Goal: Task Accomplishment & Management: Manage account settings

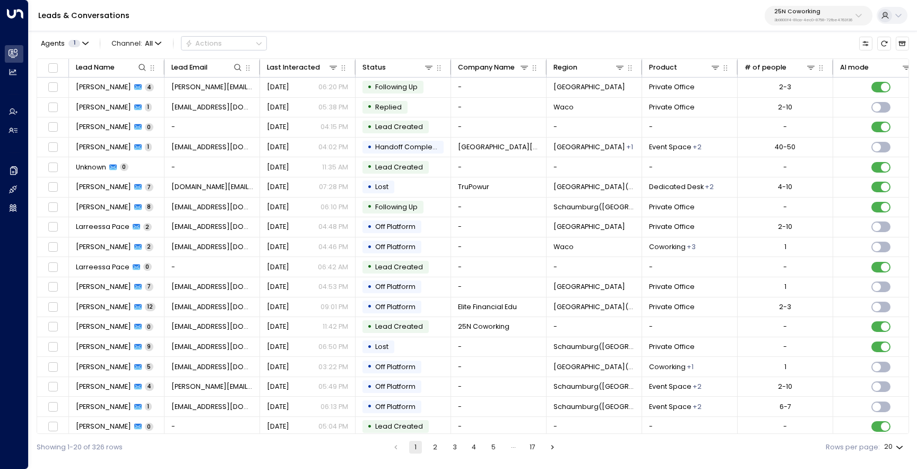
click at [802, 22] on p "3b9800f4-81ca-4ec0-8758-72fbe4763f36" at bounding box center [813, 20] width 78 height 4
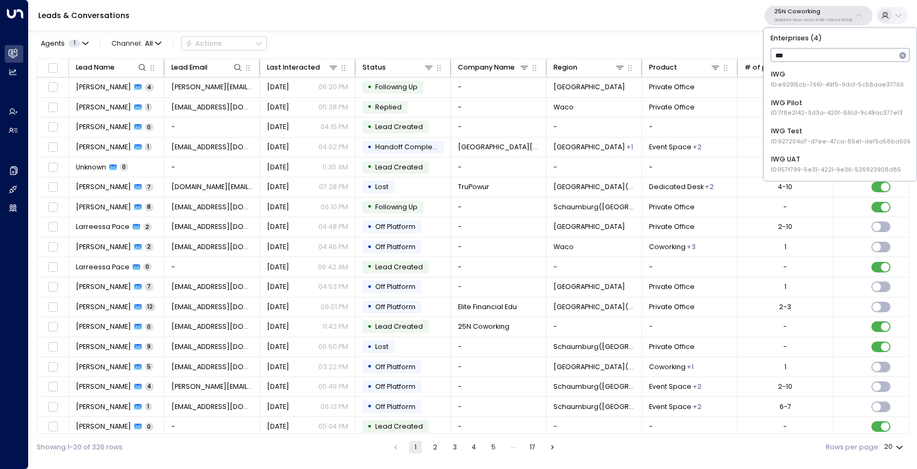
type input "***"
click at [799, 92] on div "IWG ID: e92915cb-7661-49f5-9dc1-5c58aae37760 IWG Pilot ID: 7f8e2142-3d3a-420f-8…" at bounding box center [839, 121] width 145 height 110
click at [805, 75] on div "IWG ID: e92915cb-7661-49f5-9dc1-5c58aae37760" at bounding box center [837, 80] width 133 height 20
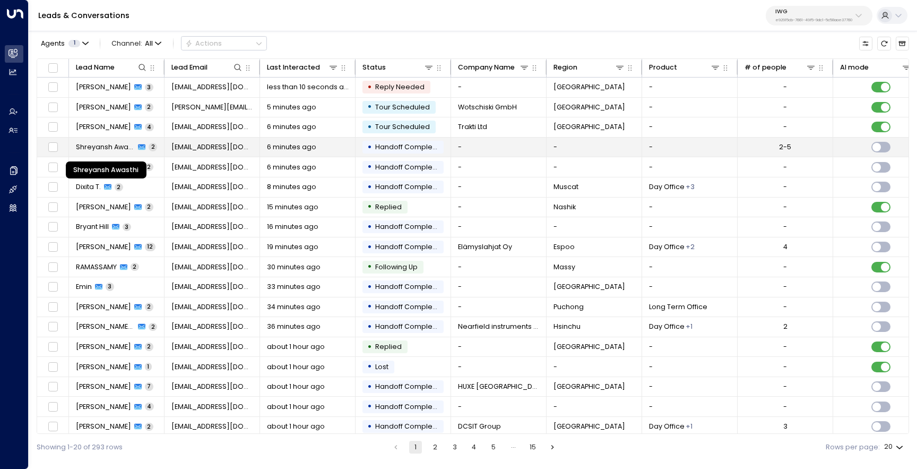
click at [94, 145] on span "Shreyansh Awasthi" at bounding box center [105, 147] width 59 height 10
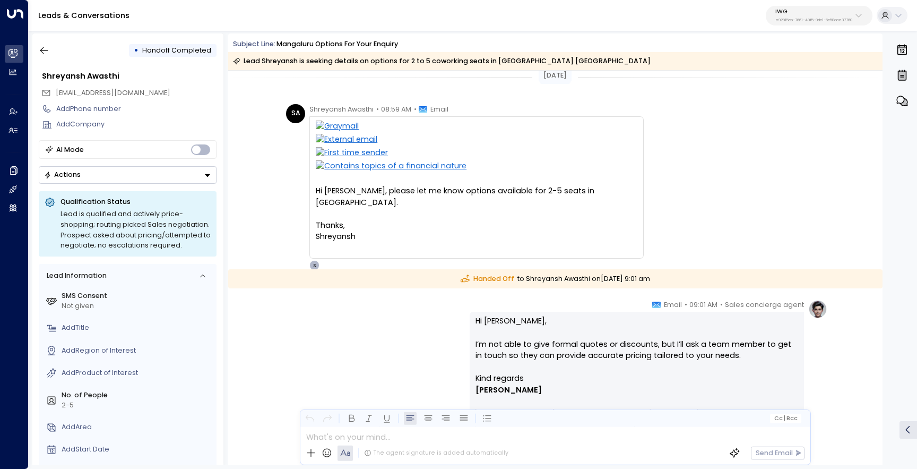
scroll to position [11, 0]
click at [48, 45] on icon "button" at bounding box center [44, 50] width 11 height 11
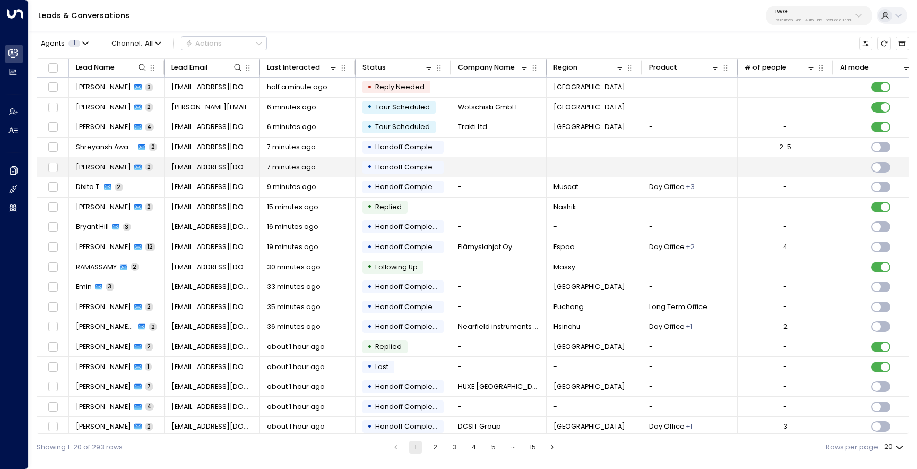
click at [134, 167] on icon at bounding box center [137, 167] width 7 height 6
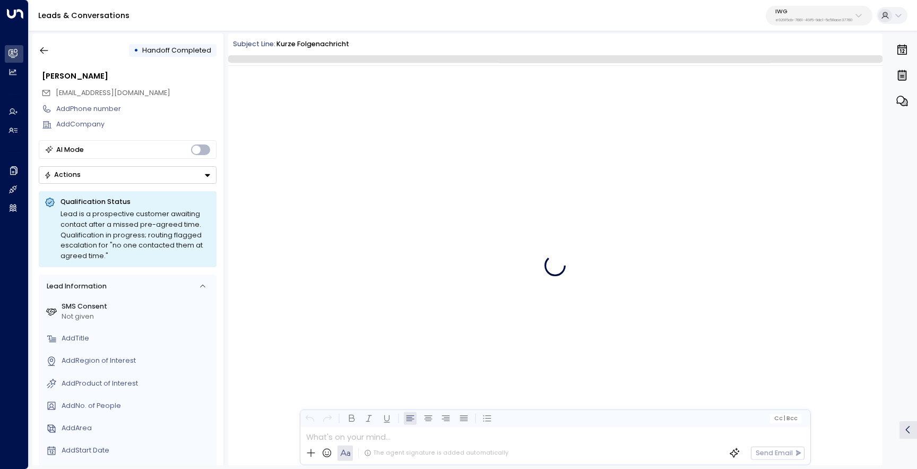
scroll to position [153, 0]
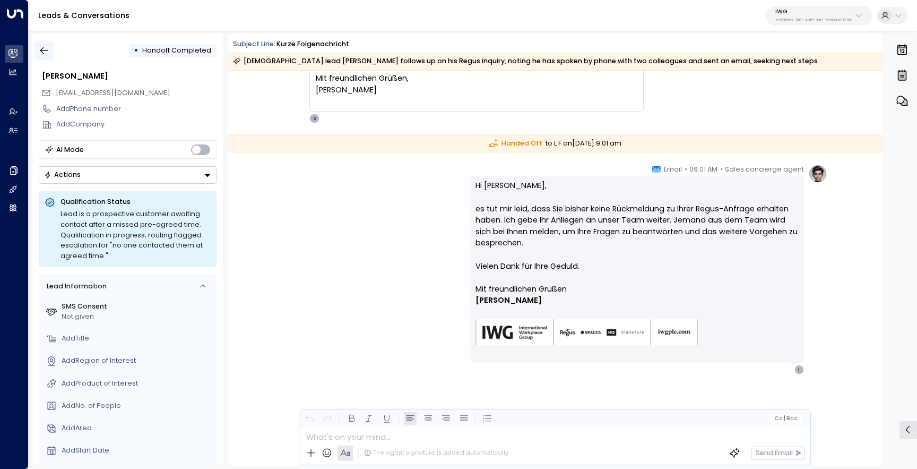
click at [49, 46] on icon "button" at bounding box center [44, 50] width 11 height 11
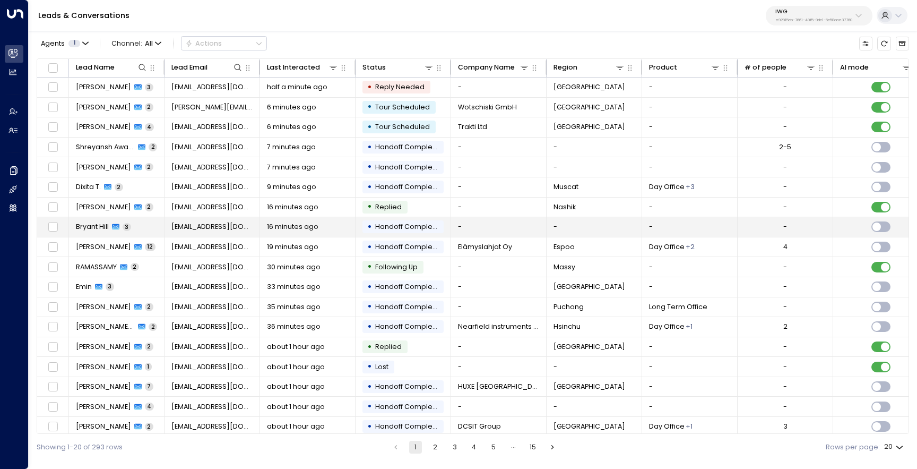
click at [126, 229] on span "3" at bounding box center [127, 227] width 8 height 8
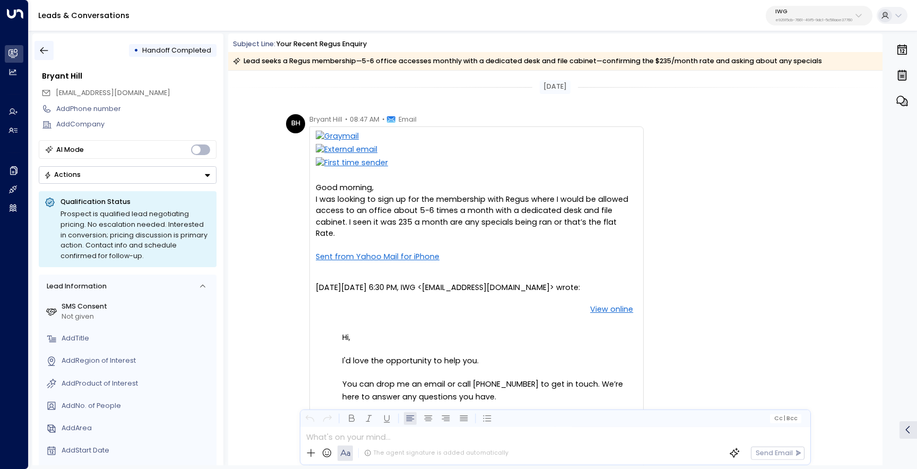
click at [47, 51] on icon "button" at bounding box center [44, 50] width 11 height 11
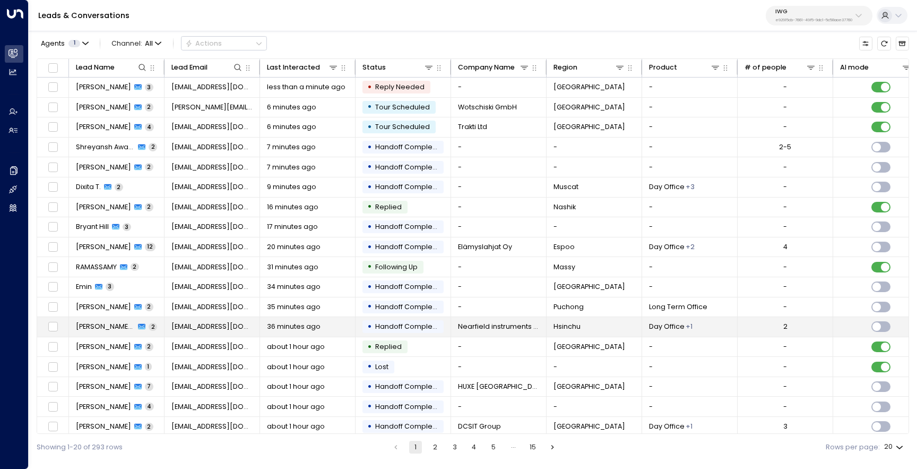
scroll to position [46, 0]
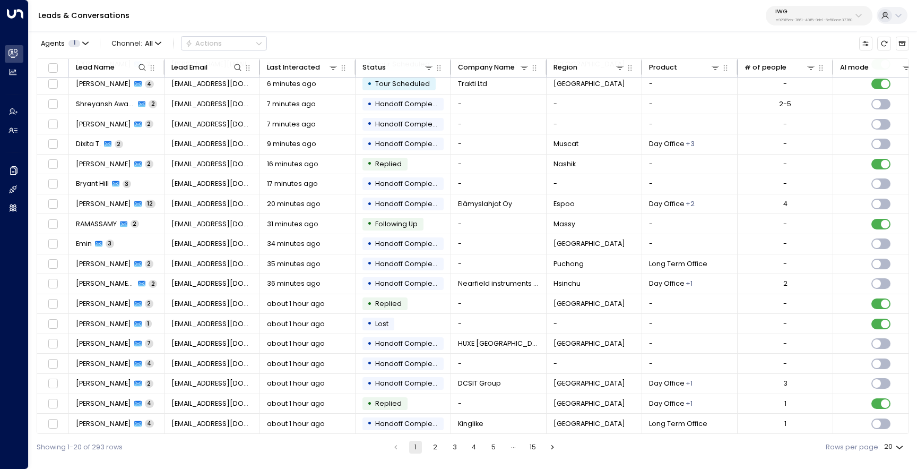
click at [436, 445] on button "2" at bounding box center [435, 447] width 13 height 13
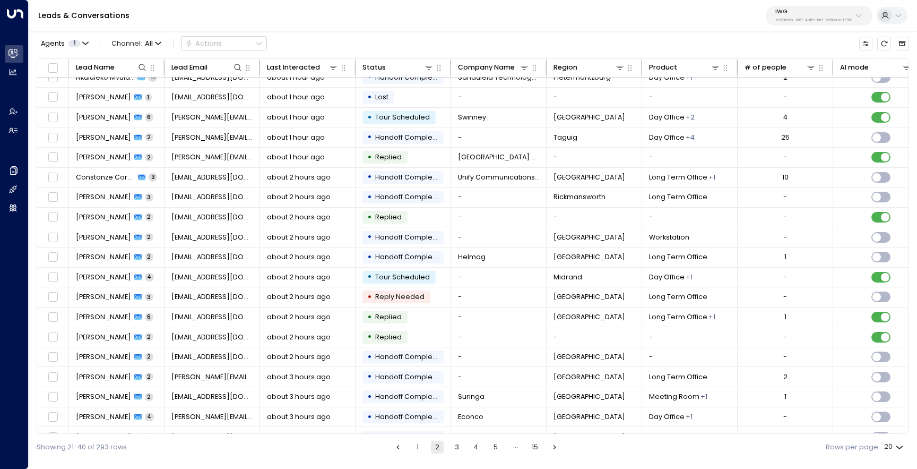
scroll to position [46, 0]
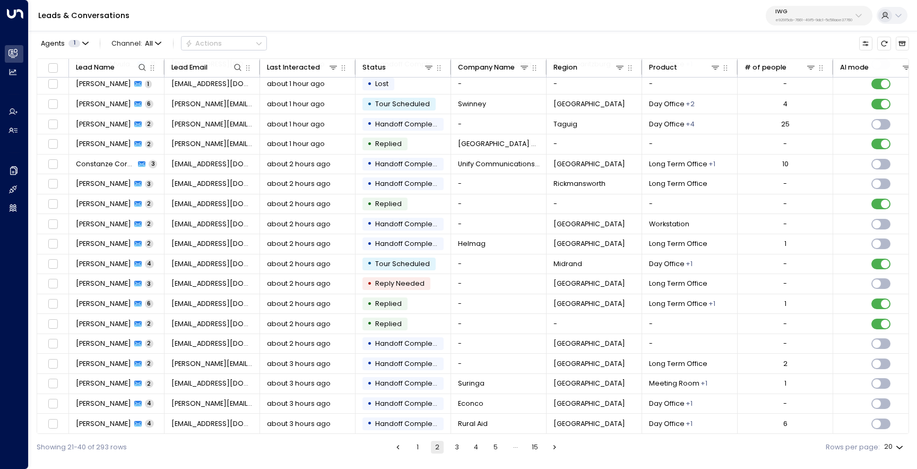
click at [456, 448] on button "3" at bounding box center [457, 447] width 13 height 13
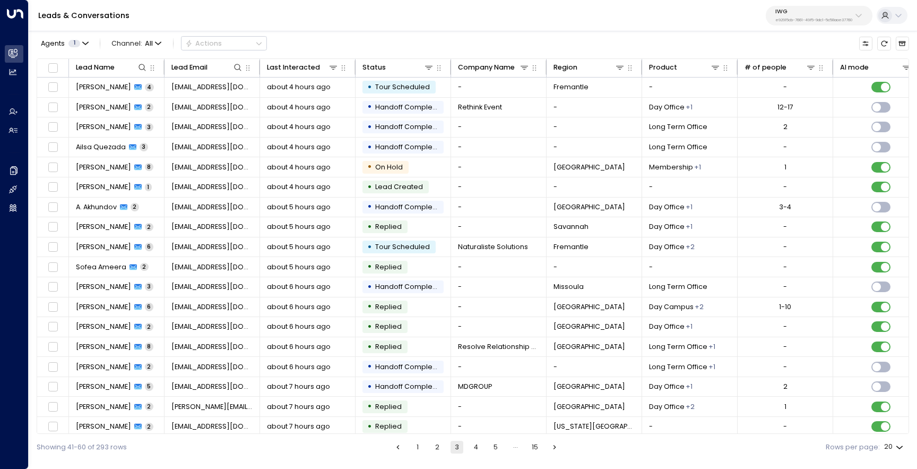
click at [416, 444] on button "1" at bounding box center [417, 447] width 13 height 13
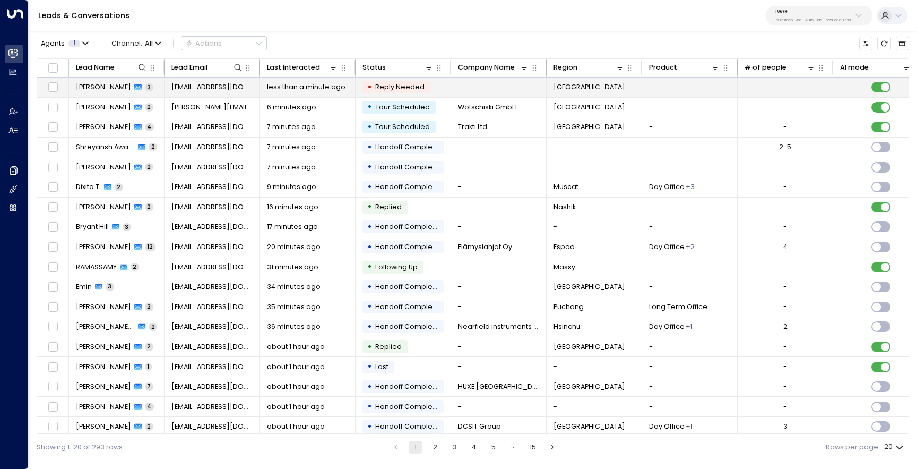
click at [98, 84] on span "[PERSON_NAME]" at bounding box center [103, 87] width 55 height 10
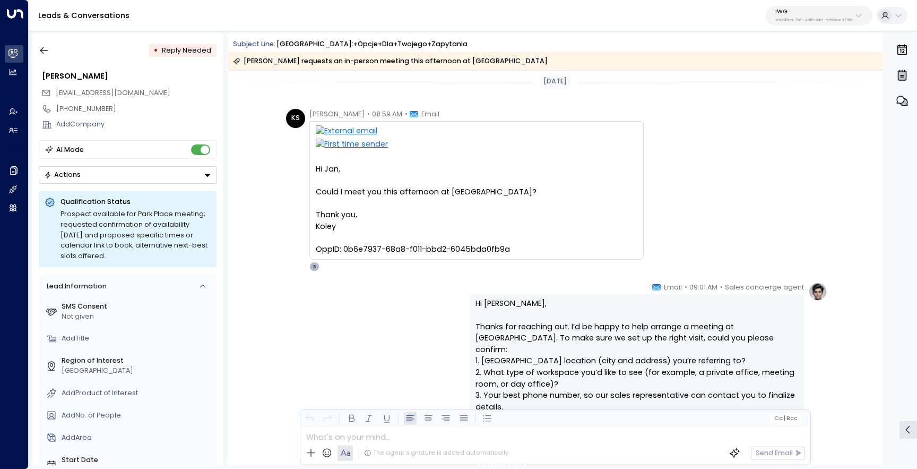
scroll to position [2, 0]
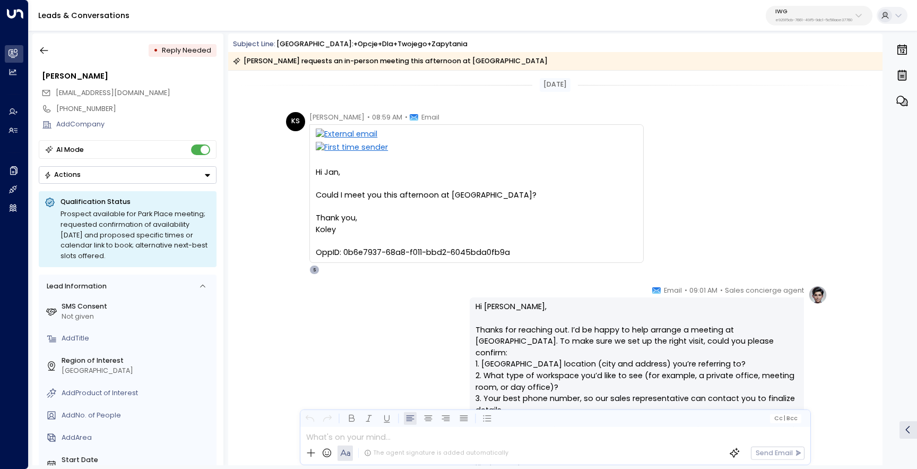
click at [404, 249] on div "Koley OppID: 0b6e7937-68a8-f011-bbd2-6045bda0fb9a" at bounding box center [477, 241] width 322 height 34
click at [405, 253] on div "Koley OppID: 0b6e7937-68a8-f011-bbd2-6045bda0fb9a" at bounding box center [477, 241] width 322 height 34
click at [415, 193] on div "Could I meet you this afternoon at [GEOGRAPHIC_DATA]?" at bounding box center [477, 195] width 322 height 12
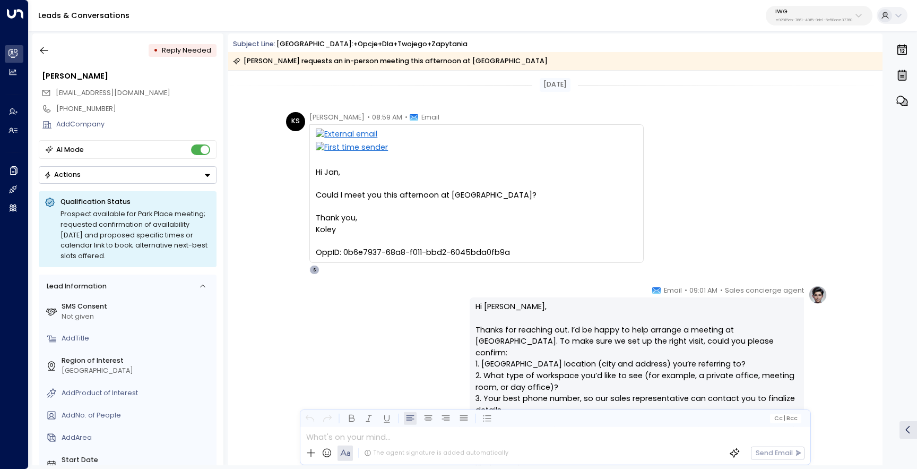
click at [415, 193] on div "Could I meet you this afternoon at [GEOGRAPHIC_DATA]?" at bounding box center [477, 195] width 322 height 12
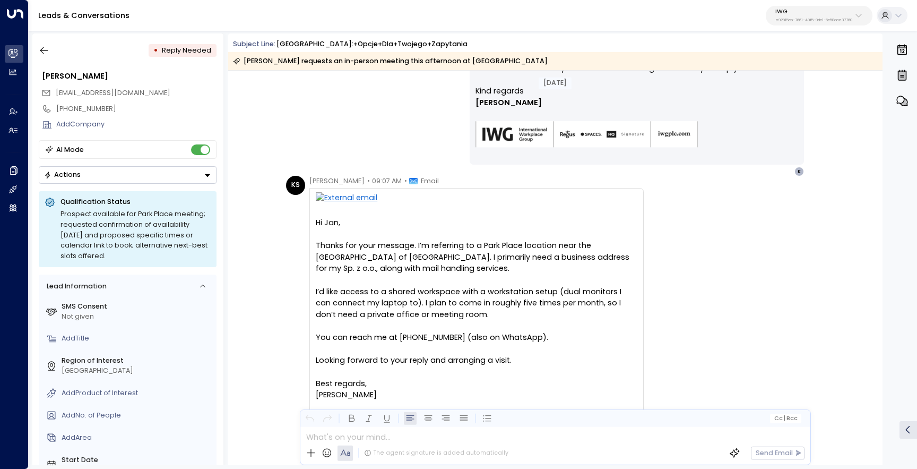
scroll to position [437, 0]
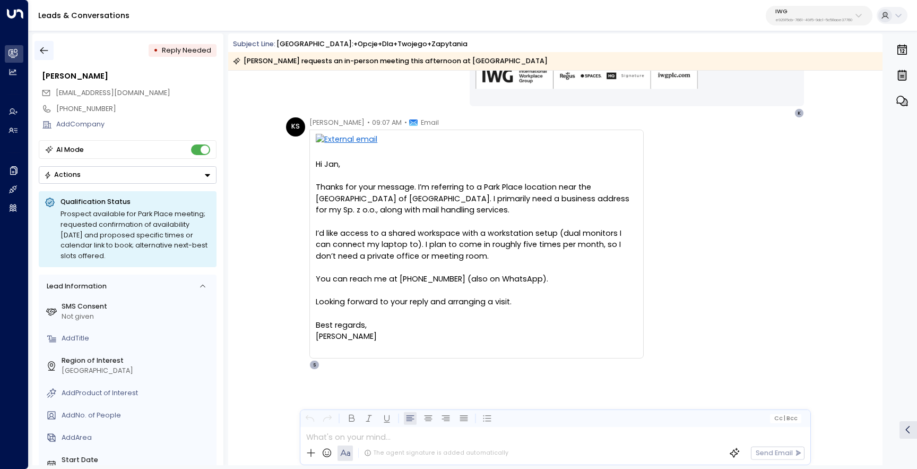
click at [50, 55] on button "button" at bounding box center [43, 50] width 19 height 19
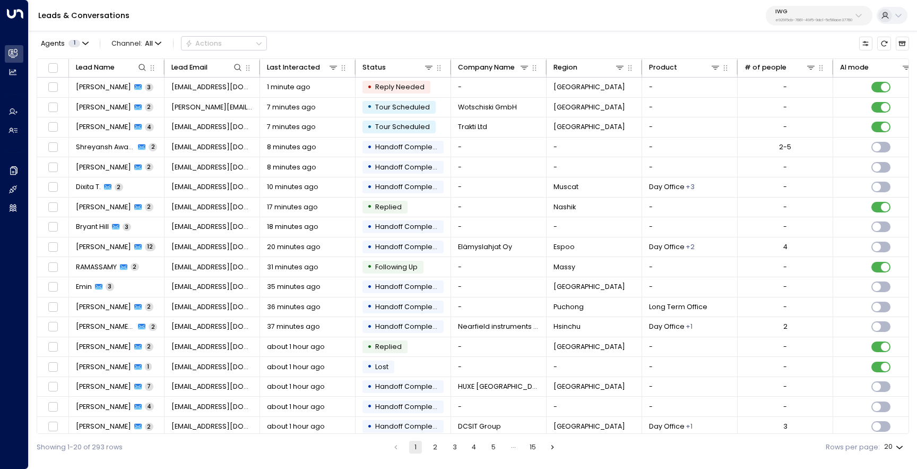
click at [454, 447] on button "3" at bounding box center [454, 447] width 13 height 13
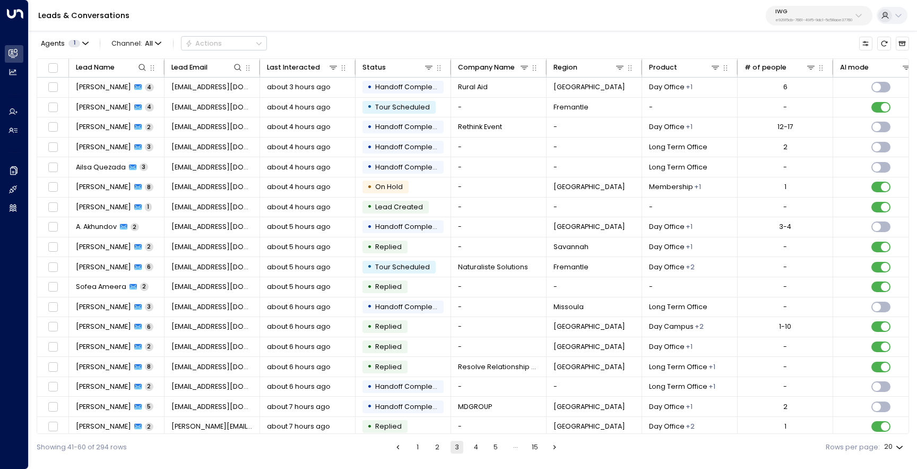
click at [479, 447] on button "4" at bounding box center [476, 447] width 13 height 13
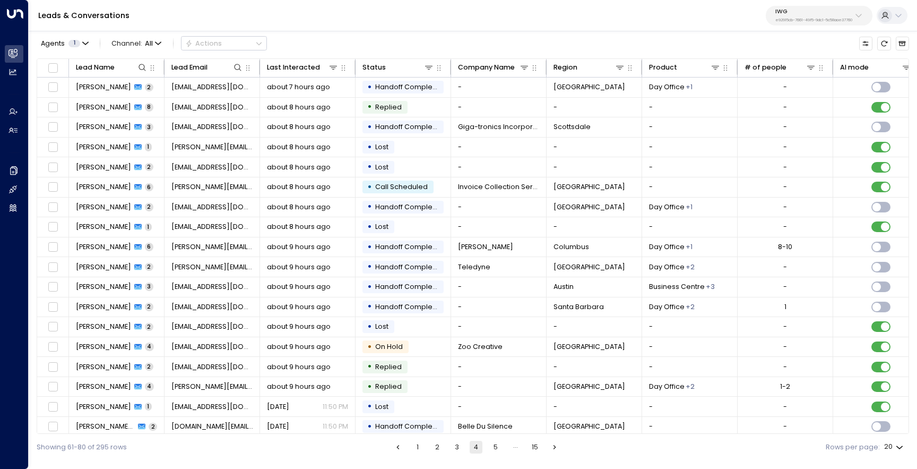
scroll to position [46, 0]
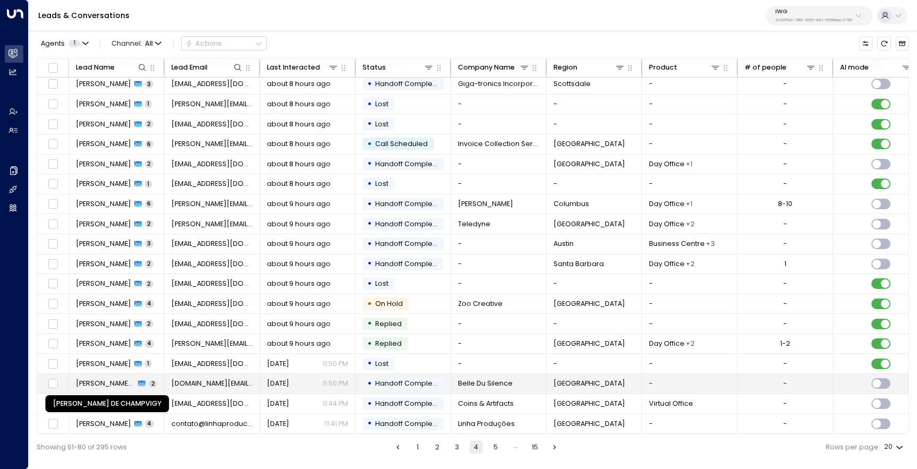
click at [120, 381] on span "[PERSON_NAME] DE CHAMPVIGY" at bounding box center [105, 383] width 59 height 10
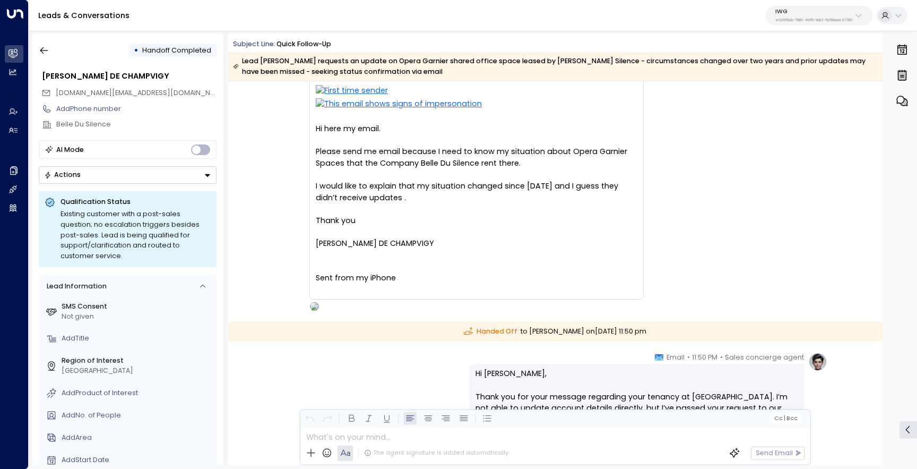
scroll to position [28, 0]
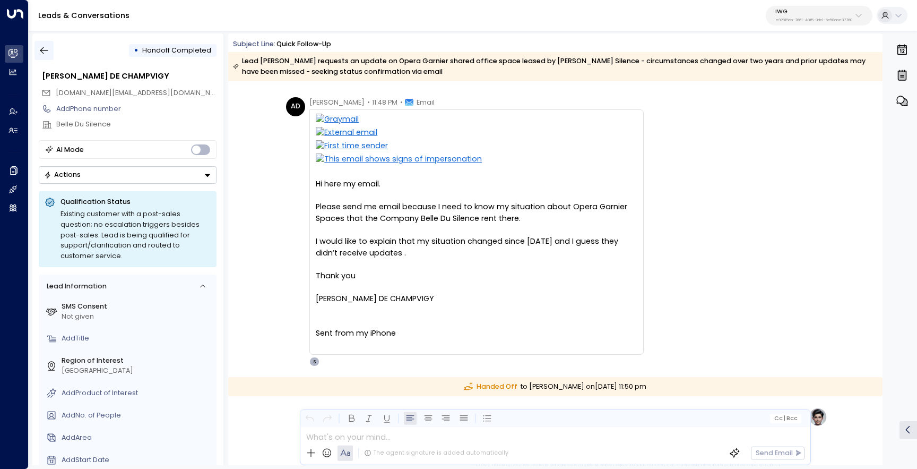
click at [43, 47] on icon "button" at bounding box center [44, 50] width 8 height 7
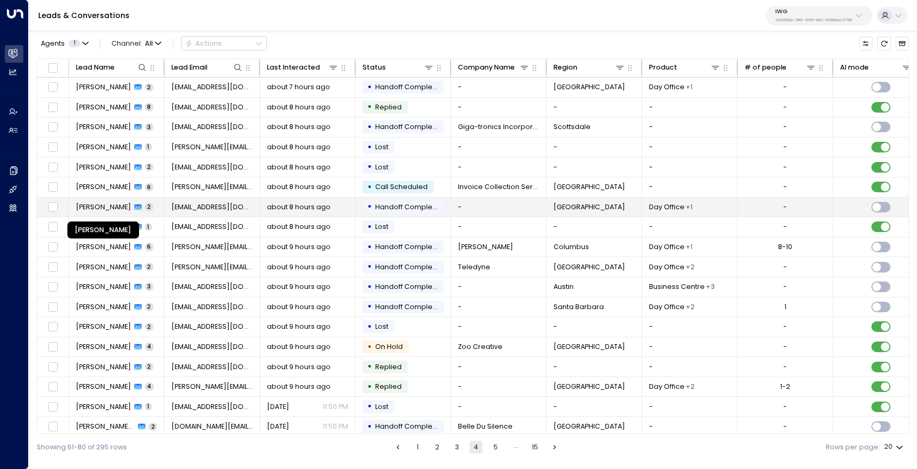
click at [114, 204] on span "[PERSON_NAME]" at bounding box center [103, 207] width 55 height 10
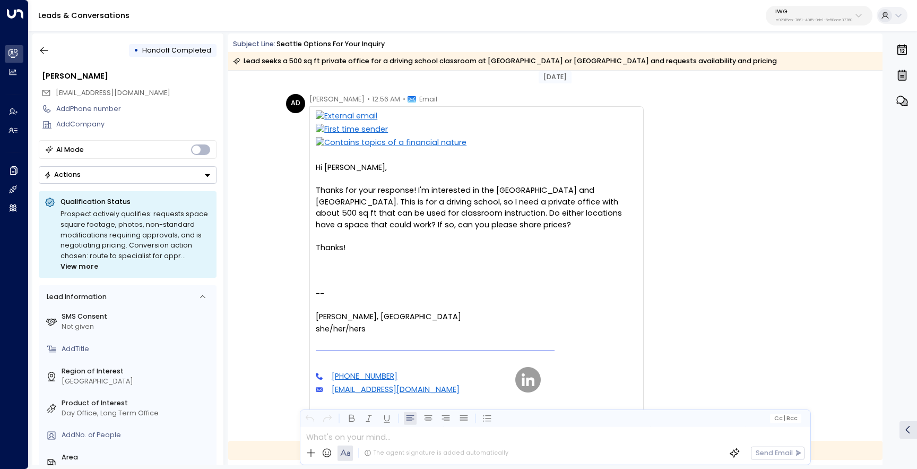
scroll to position [41, 0]
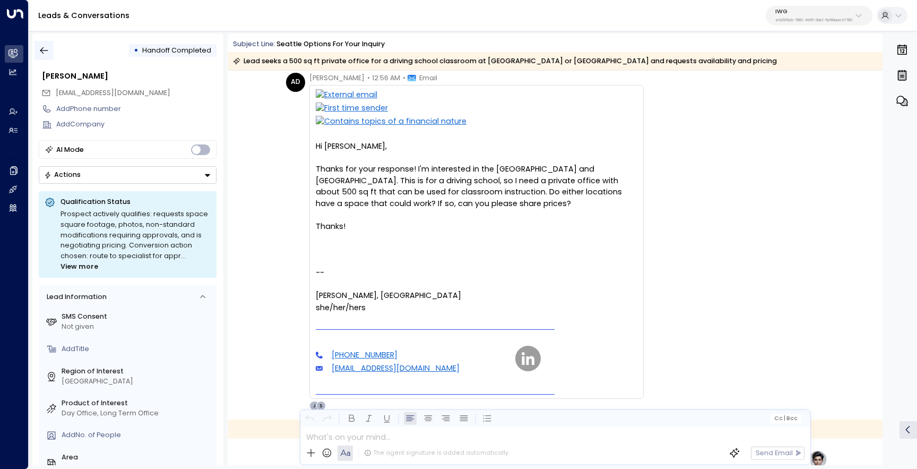
click at [44, 53] on icon "button" at bounding box center [44, 50] width 11 height 11
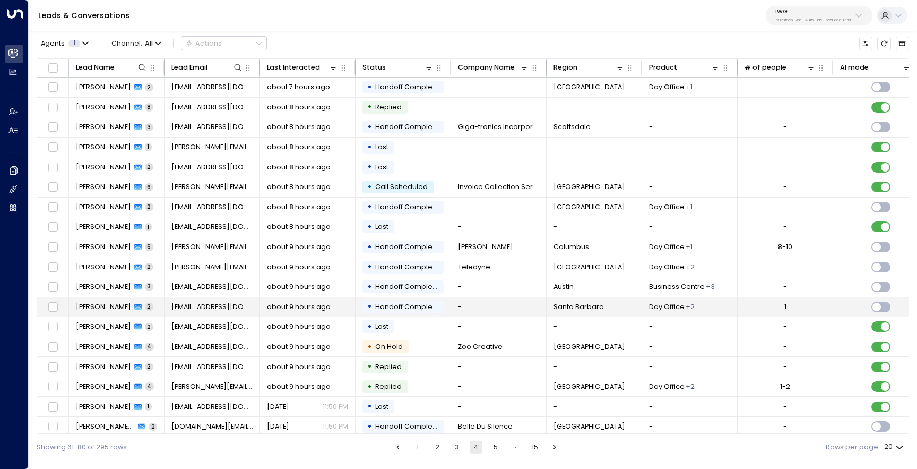
scroll to position [46, 0]
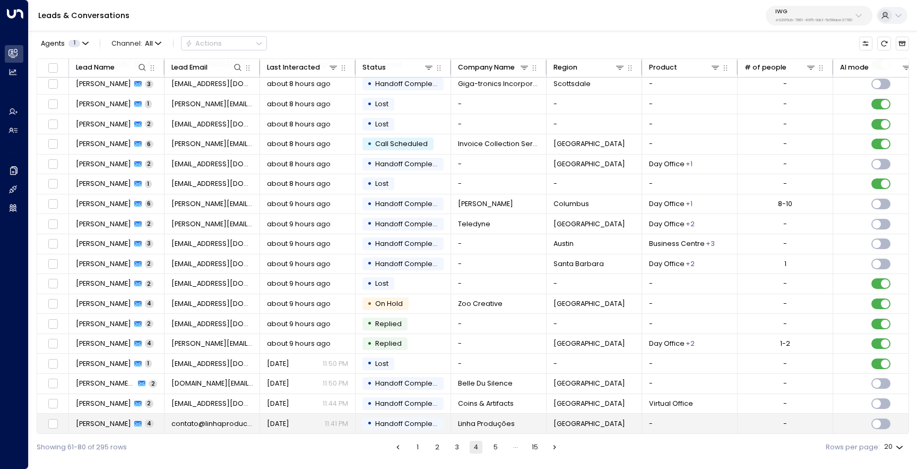
click at [109, 422] on span "[PERSON_NAME]" at bounding box center [103, 424] width 55 height 10
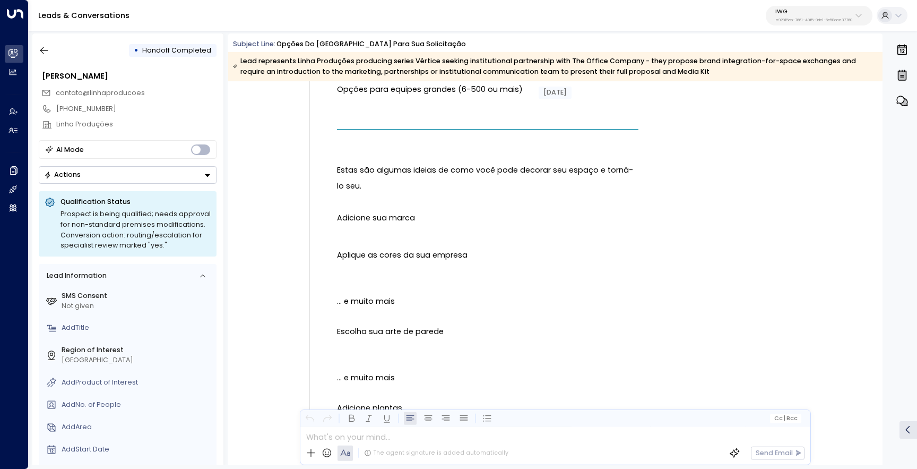
scroll to position [2530, 0]
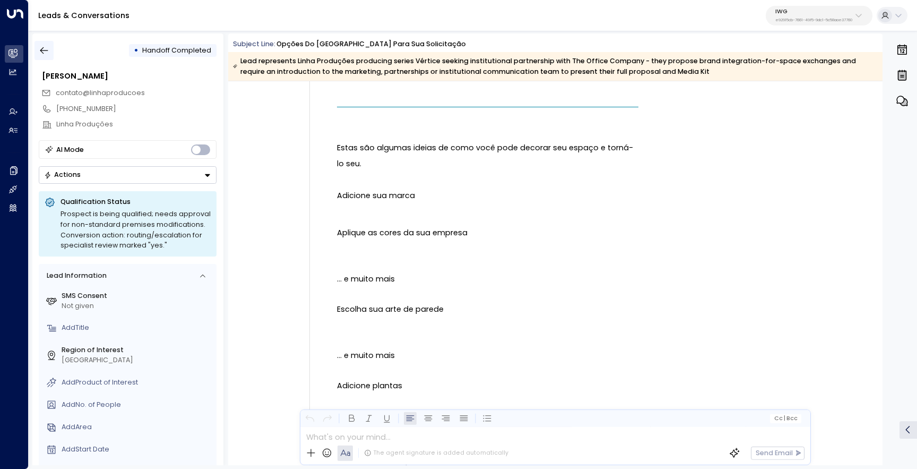
click at [42, 53] on icon "button" at bounding box center [44, 50] width 8 height 7
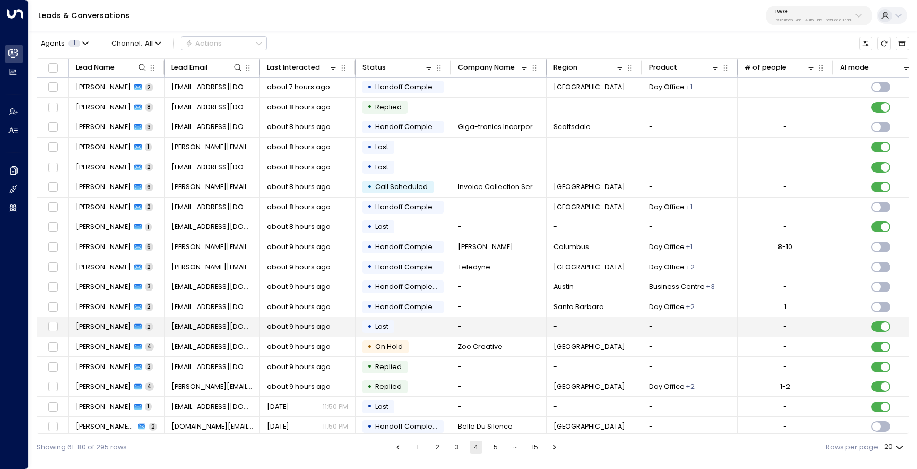
scroll to position [46, 0]
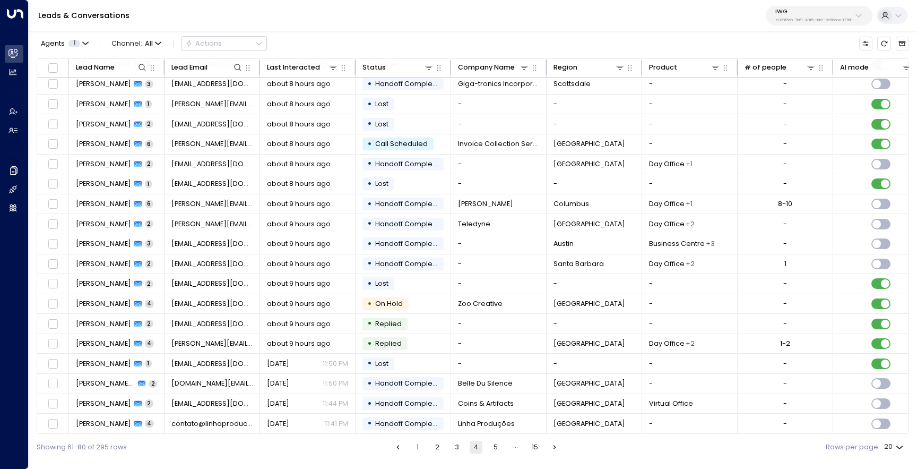
click at [418, 447] on button "1" at bounding box center [417, 447] width 13 height 13
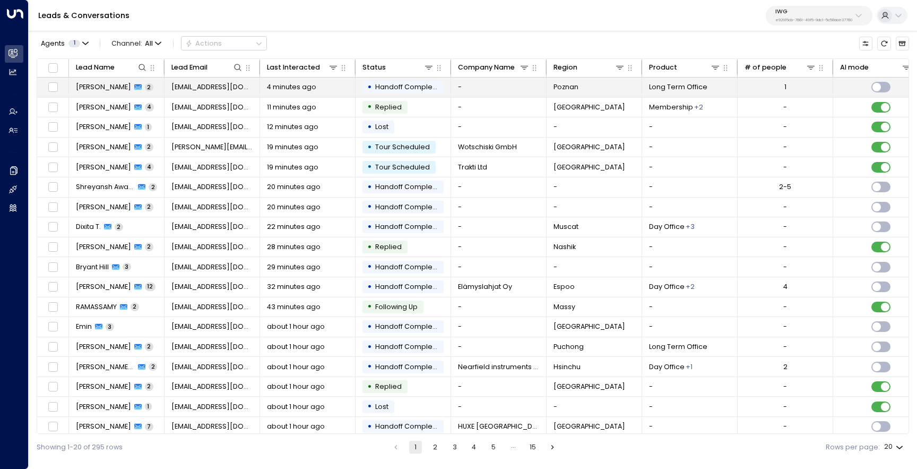
click at [112, 94] on td "[PERSON_NAME] 2" at bounding box center [117, 87] width 96 height 20
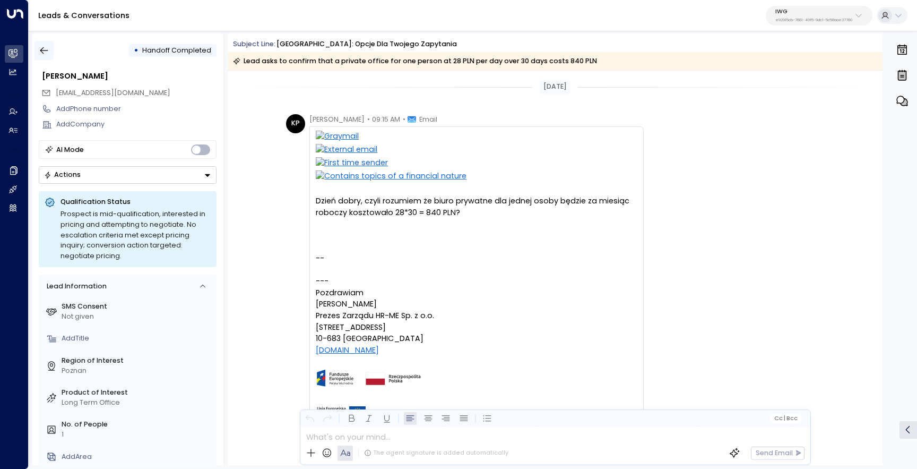
click at [44, 48] on icon "button" at bounding box center [44, 50] width 11 height 11
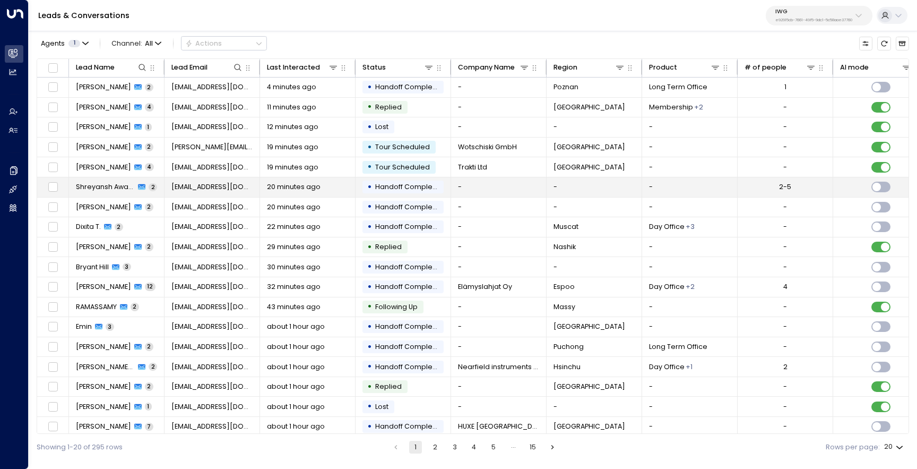
click at [101, 194] on td "Shreyansh Awasthi 2" at bounding box center [117, 187] width 96 height 20
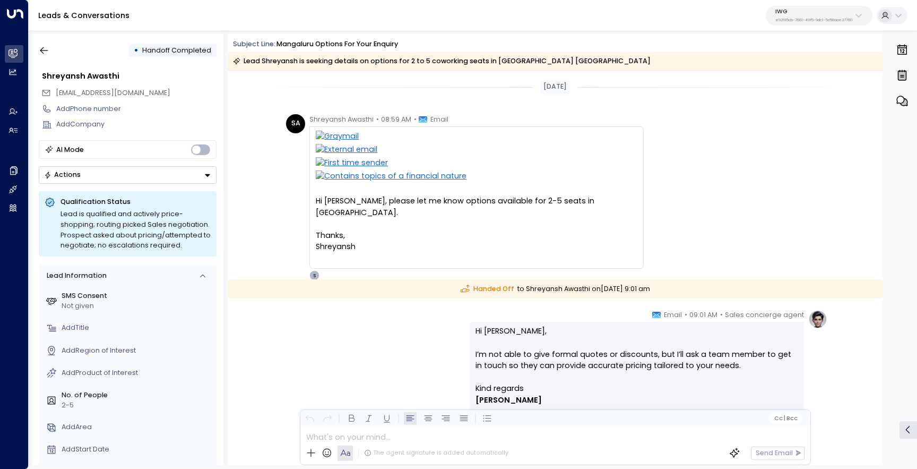
click at [362, 235] on div "Hi [PERSON_NAME], please let me know options available for 2-5 seats in [GEOGRA…" at bounding box center [477, 223] width 322 height 57
click at [337, 204] on div "Hi [PERSON_NAME], please let me know options available for 2-5 seats in [GEOGRA…" at bounding box center [477, 223] width 322 height 57
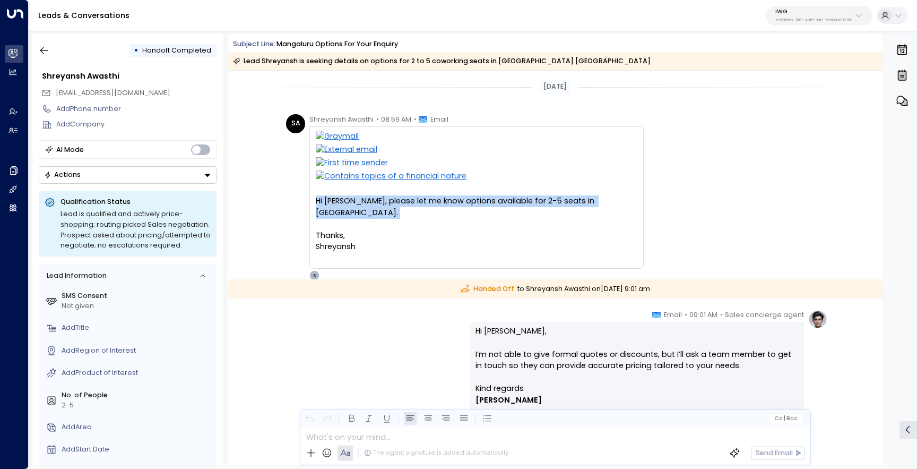
click at [347, 205] on div "Hi [PERSON_NAME], please let me know options available for 2-5 seats in [GEOGRA…" at bounding box center [477, 223] width 322 height 57
drag, startPoint x: 177, startPoint y: 93, endPoint x: 54, endPoint y: 93, distance: 123.1
click at [53, 93] on div "[EMAIL_ADDRESS][DOMAIN_NAME]" at bounding box center [128, 93] width 175 height 16
copy span "[EMAIL_ADDRESS][DOMAIN_NAME]"
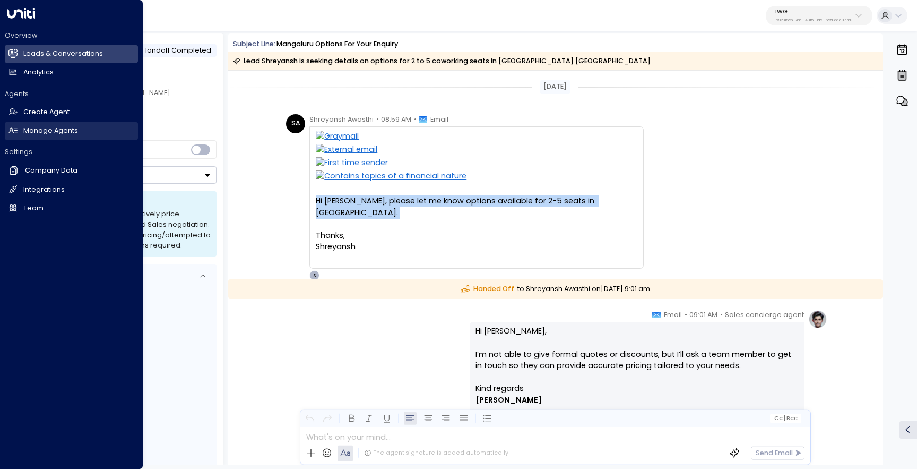
click at [53, 134] on h2 "Manage Agents" at bounding box center [50, 131] width 55 height 10
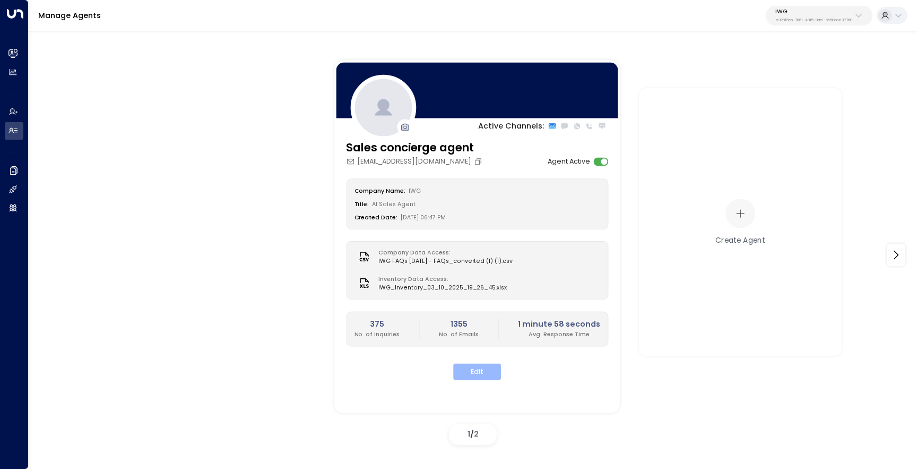
click at [481, 372] on button "Edit" at bounding box center [477, 372] width 48 height 16
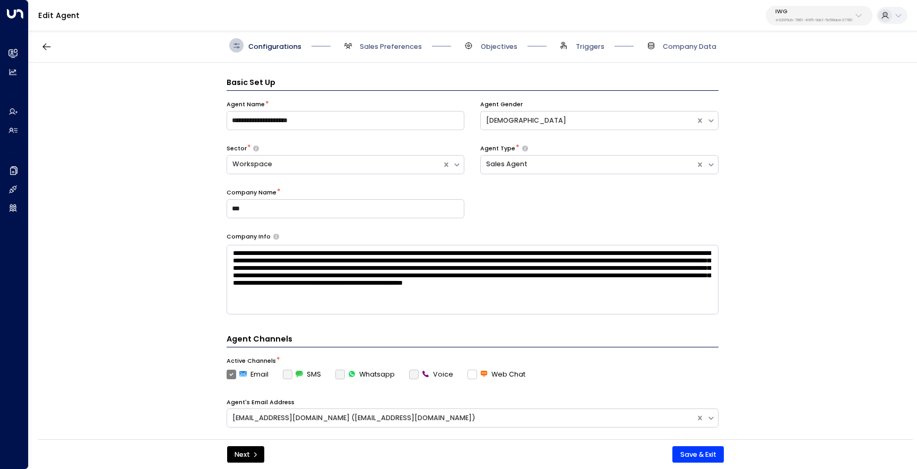
scroll to position [14, 0]
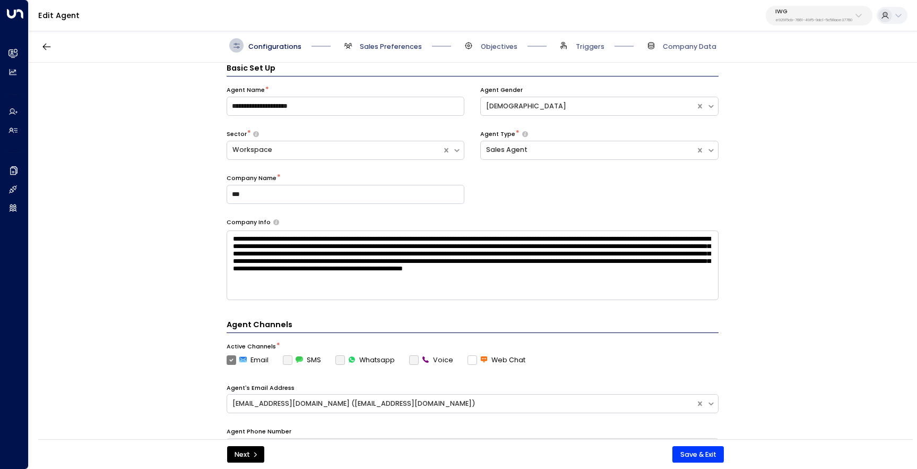
click at [389, 46] on span "Sales Preferences" at bounding box center [391, 47] width 62 height 10
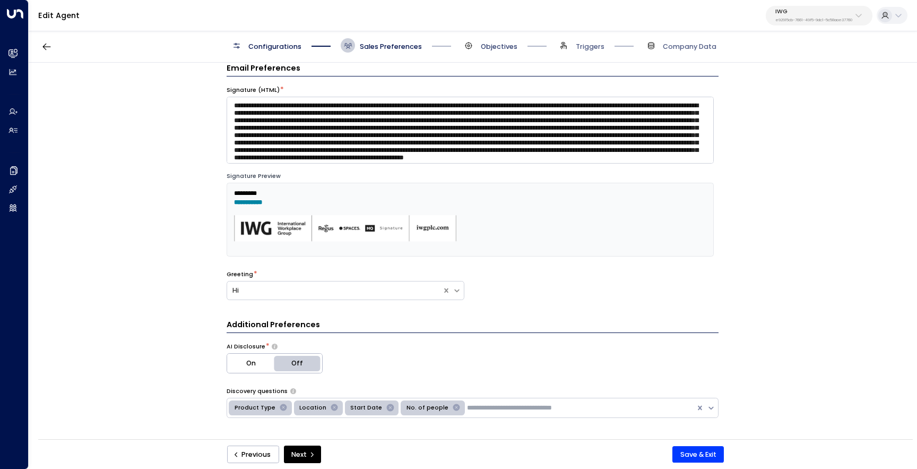
click at [496, 45] on span "Objectives" at bounding box center [499, 47] width 37 height 10
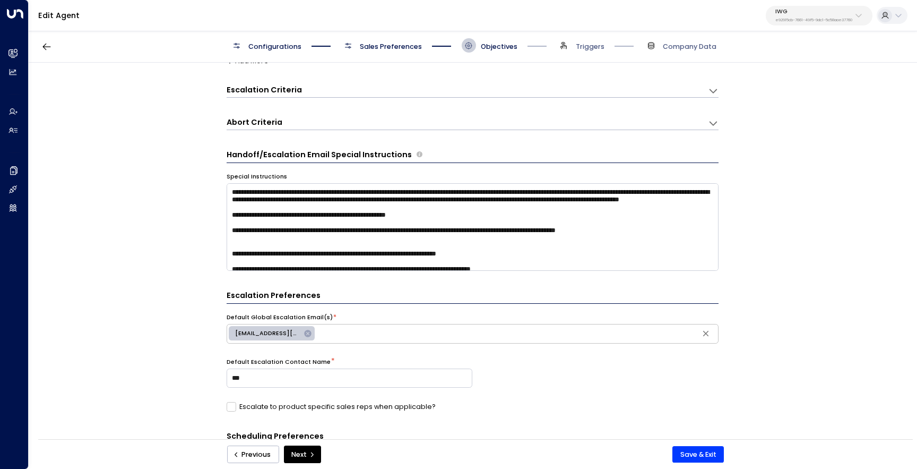
scroll to position [50, 0]
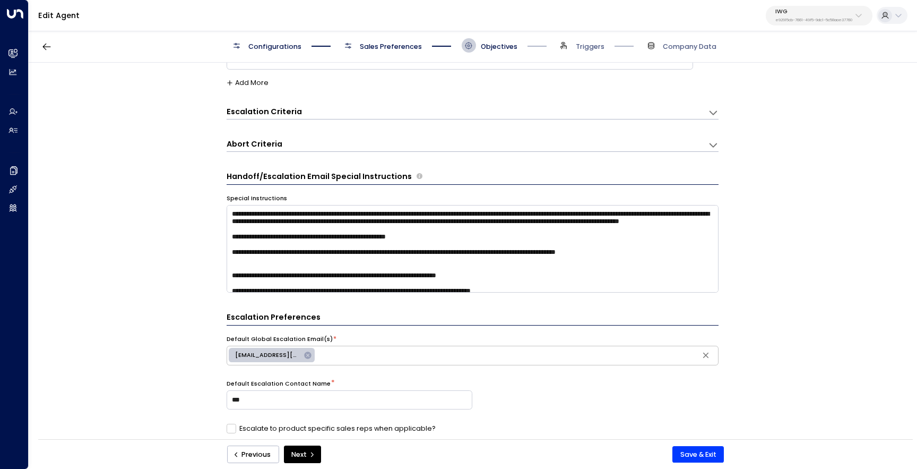
click at [304, 116] on div "Escalation Criteria Reset" at bounding box center [463, 111] width 472 height 11
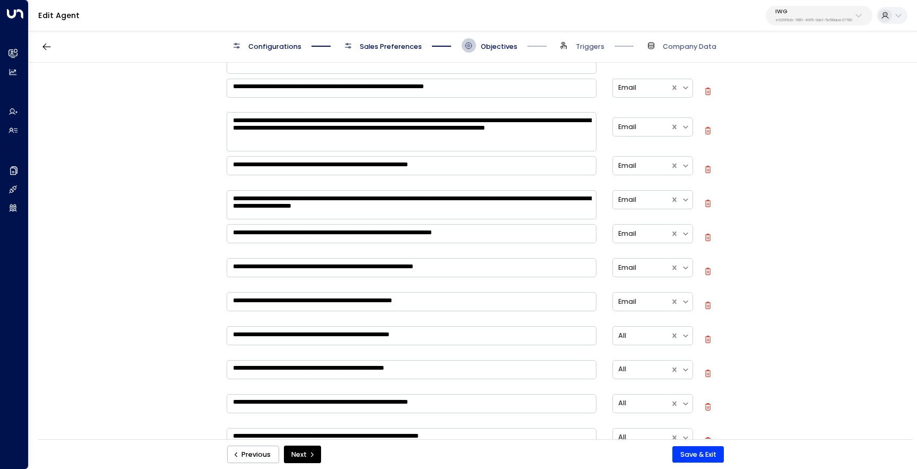
scroll to position [280, 0]
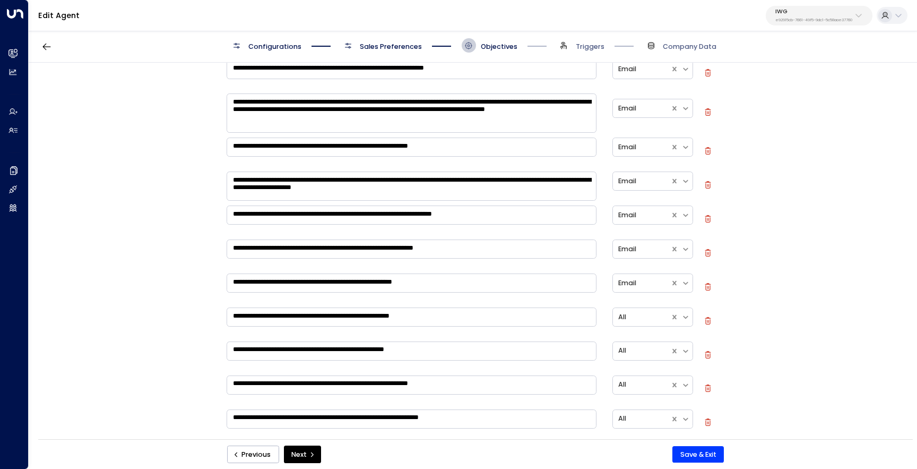
click at [482, 316] on textarea "**********" at bounding box center [412, 316] width 370 height 19
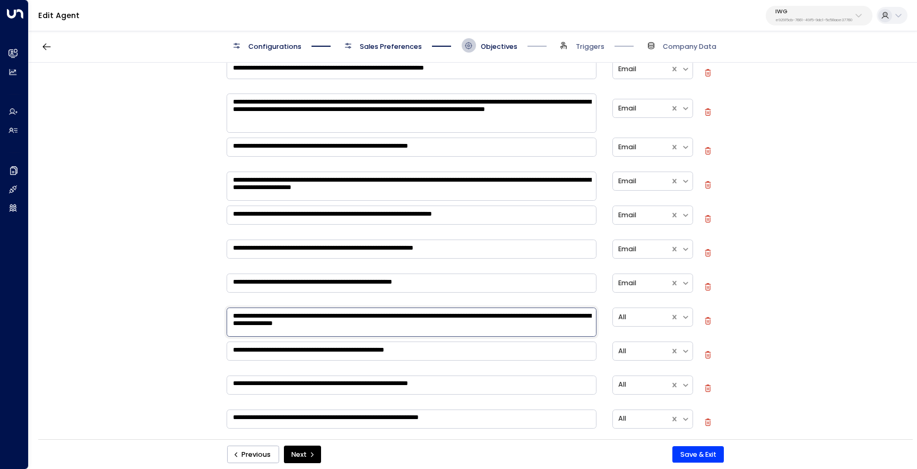
click at [550, 318] on textarea "**********" at bounding box center [412, 321] width 370 height 29
click at [351, 329] on textarea "**********" at bounding box center [412, 321] width 370 height 29
click at [386, 317] on textarea "**********" at bounding box center [412, 321] width 370 height 29
click at [419, 317] on textarea "**********" at bounding box center [412, 321] width 370 height 29
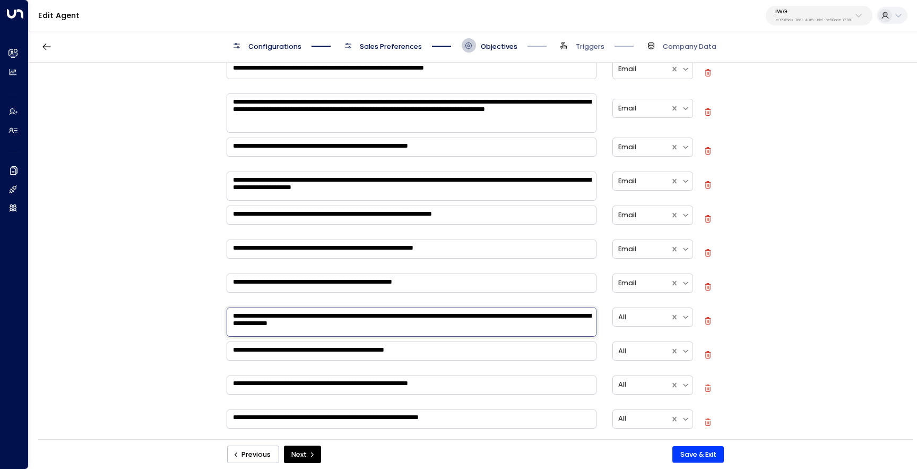
click at [419, 317] on textarea "**********" at bounding box center [412, 321] width 370 height 29
type textarea "**********"
click at [699, 451] on button "Save & Exit" at bounding box center [697, 454] width 51 height 17
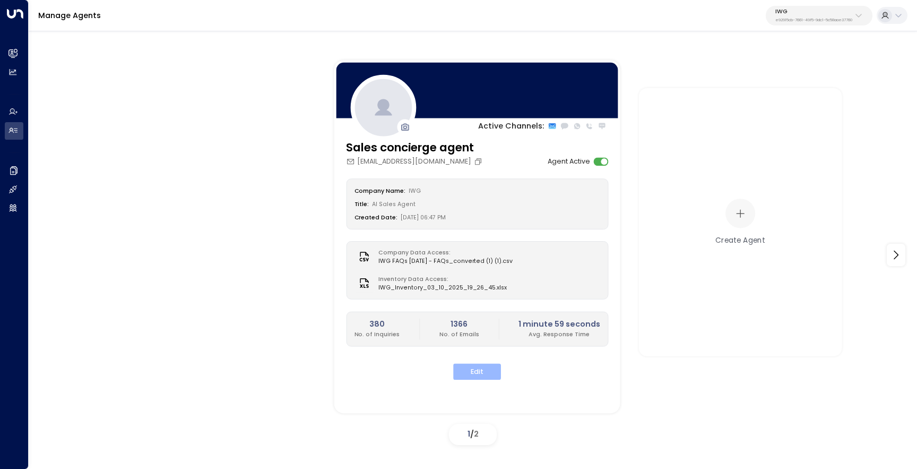
click at [478, 369] on button "Edit" at bounding box center [477, 372] width 48 height 16
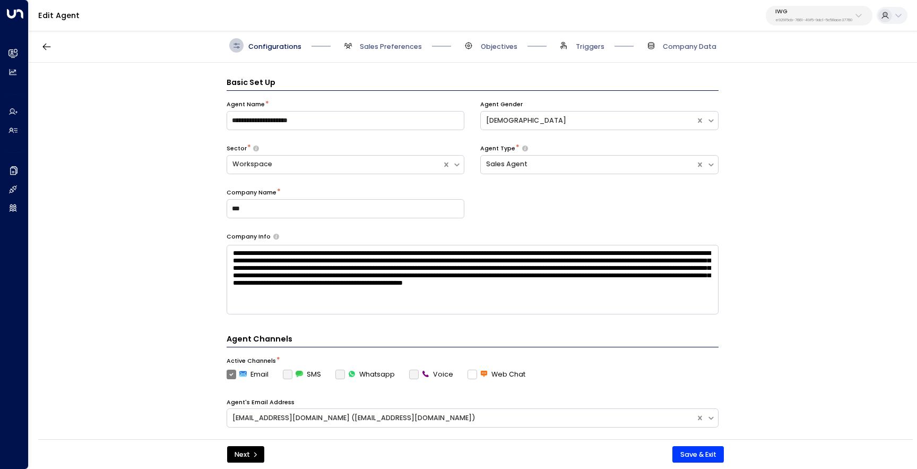
scroll to position [14, 0]
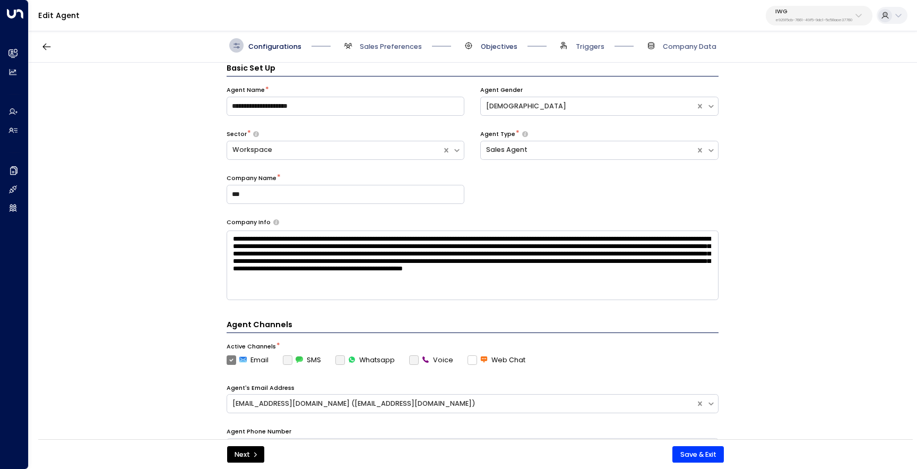
click at [488, 42] on span "Objectives" at bounding box center [499, 47] width 37 height 10
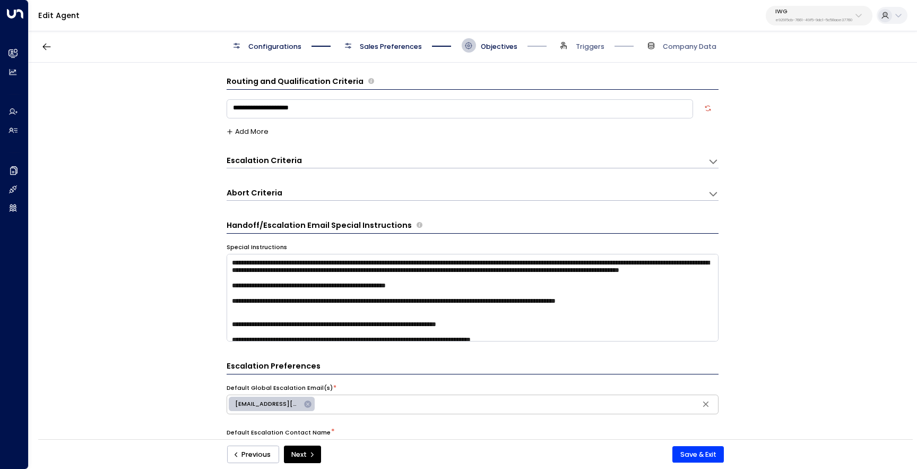
scroll to position [0, 0]
click at [298, 162] on div "Escalation Criteria" at bounding box center [267, 161] width 80 height 11
